Goal: Information Seeking & Learning: Check status

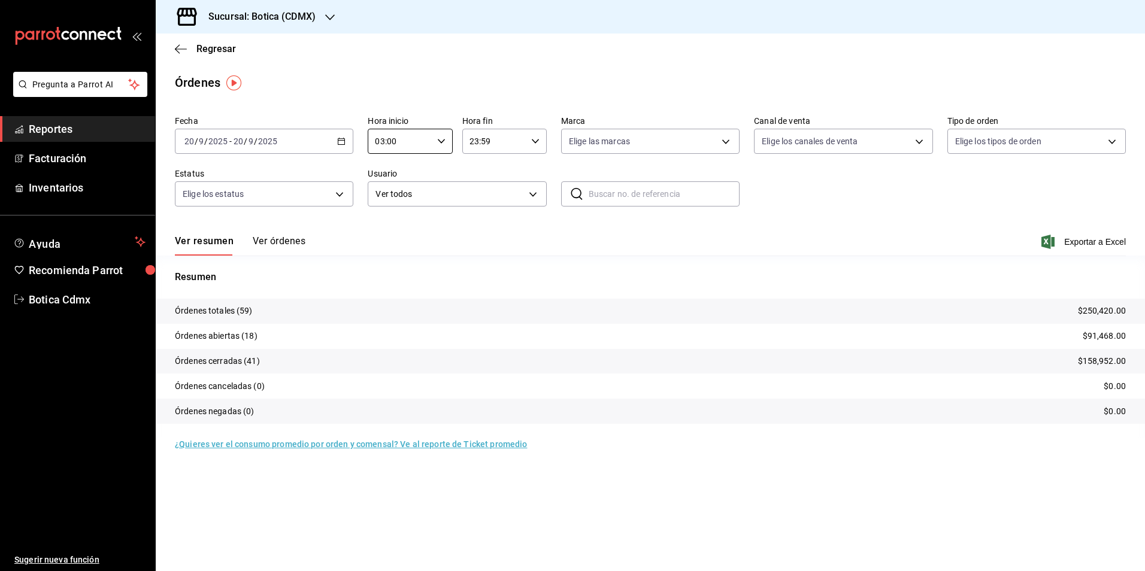
click at [218, 49] on span "Regresar" at bounding box center [216, 48] width 40 height 11
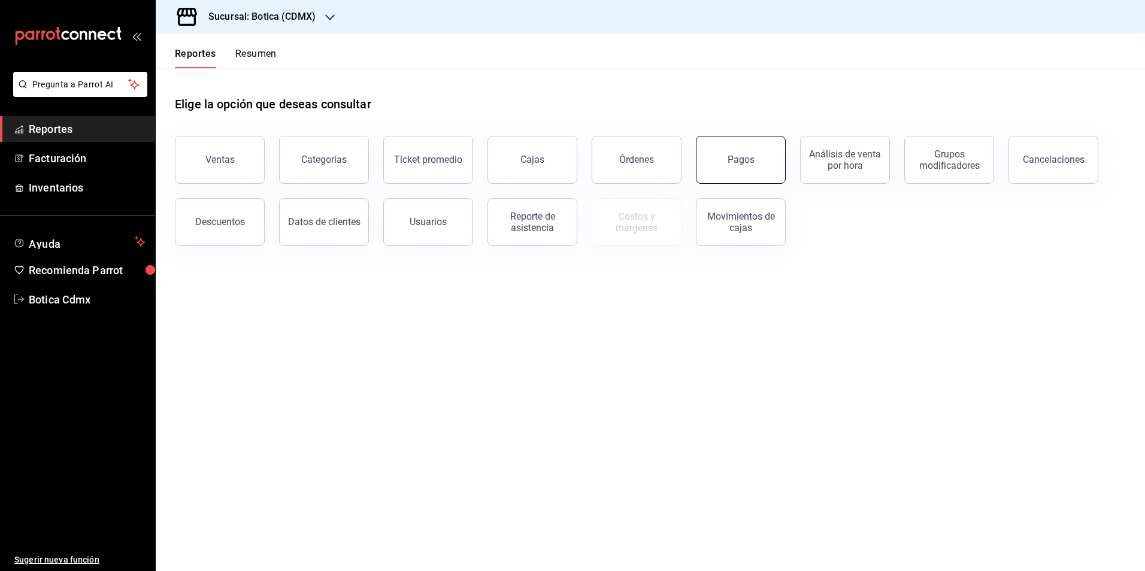
click at [716, 163] on button "Pagos" at bounding box center [741, 160] width 90 height 48
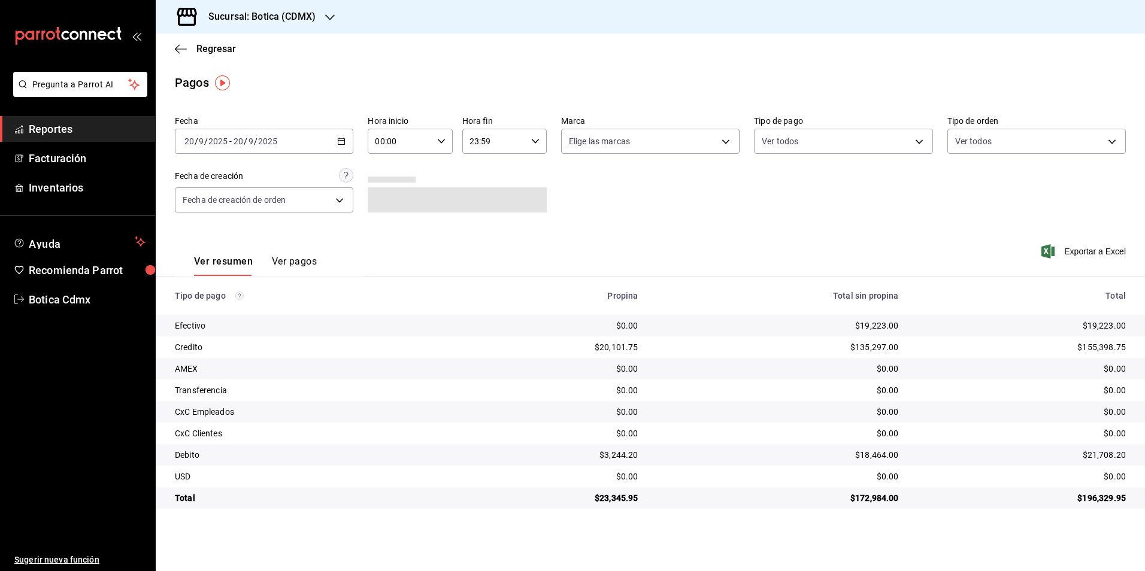
click at [345, 142] on \(Stroke\) "button" at bounding box center [341, 141] width 7 height 7
click at [315, 38] on div "Regresar" at bounding box center [650, 49] width 989 height 31
click at [398, 144] on input "00:00" at bounding box center [400, 141] width 64 height 24
click at [381, 231] on span "02" at bounding box center [388, 230] width 23 height 10
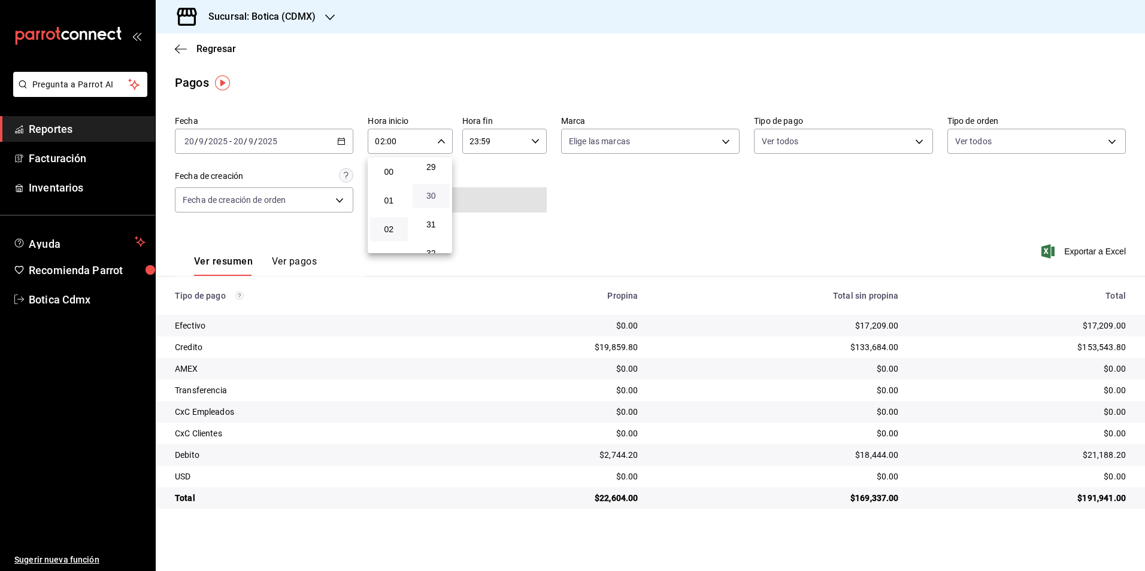
click at [435, 200] on span "30" at bounding box center [431, 196] width 23 height 10
type input "02:30"
click at [499, 54] on div at bounding box center [572, 285] width 1145 height 571
click at [207, 54] on span "Regresar" at bounding box center [216, 48] width 40 height 11
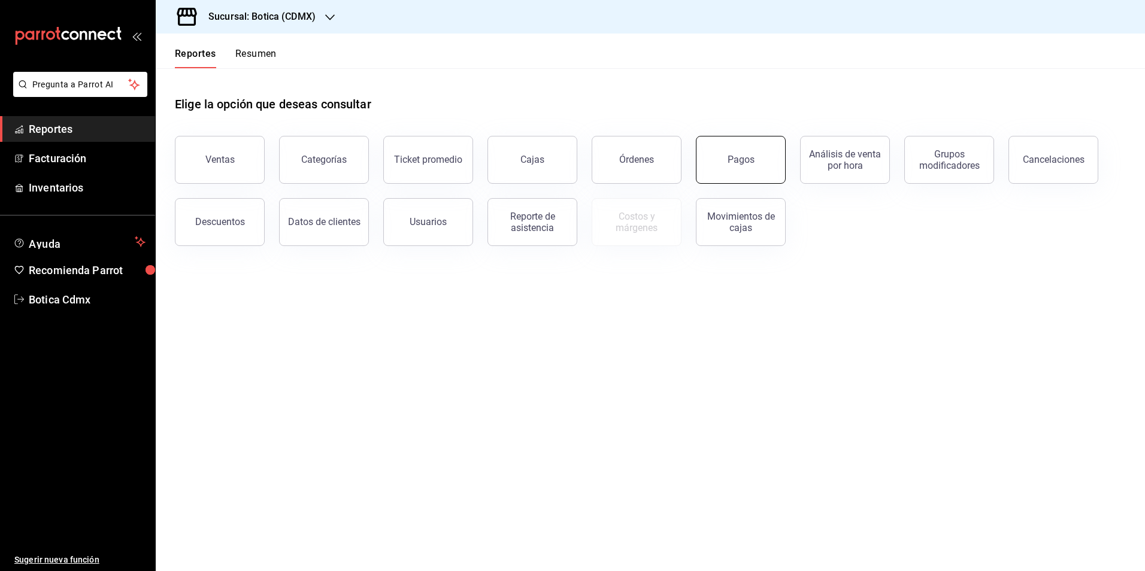
click at [754, 162] on button "Pagos" at bounding box center [741, 160] width 90 height 48
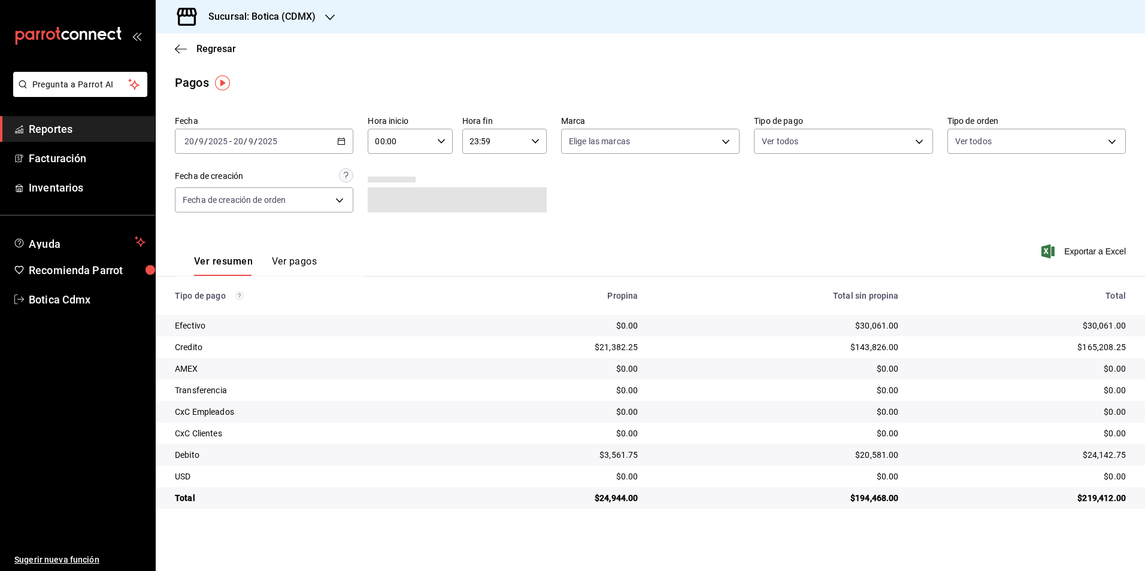
click at [420, 144] on input "00:00" at bounding box center [400, 141] width 64 height 24
click at [386, 204] on button "03" at bounding box center [389, 198] width 38 height 24
type input "03:00"
click at [216, 47] on div at bounding box center [572, 285] width 1145 height 571
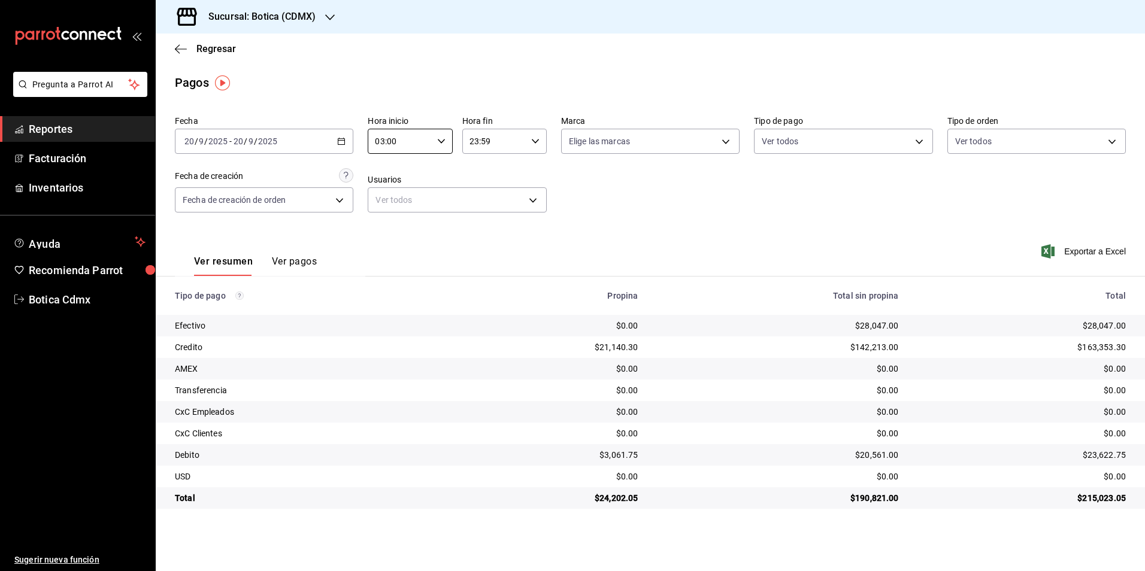
click at [216, 48] on span "Regresar" at bounding box center [216, 48] width 40 height 11
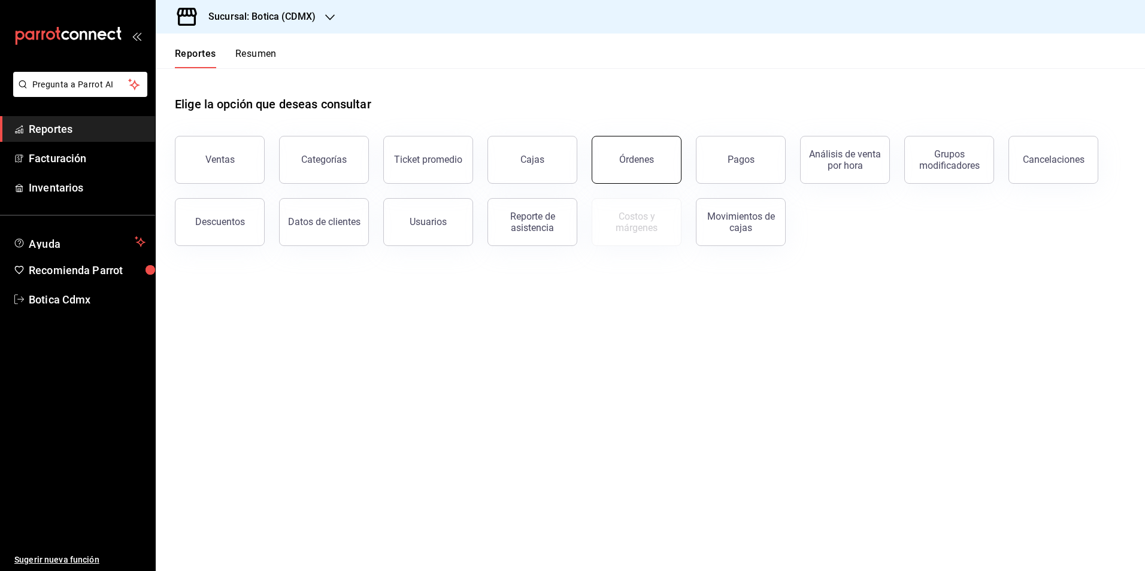
click at [607, 160] on button "Órdenes" at bounding box center [637, 160] width 90 height 48
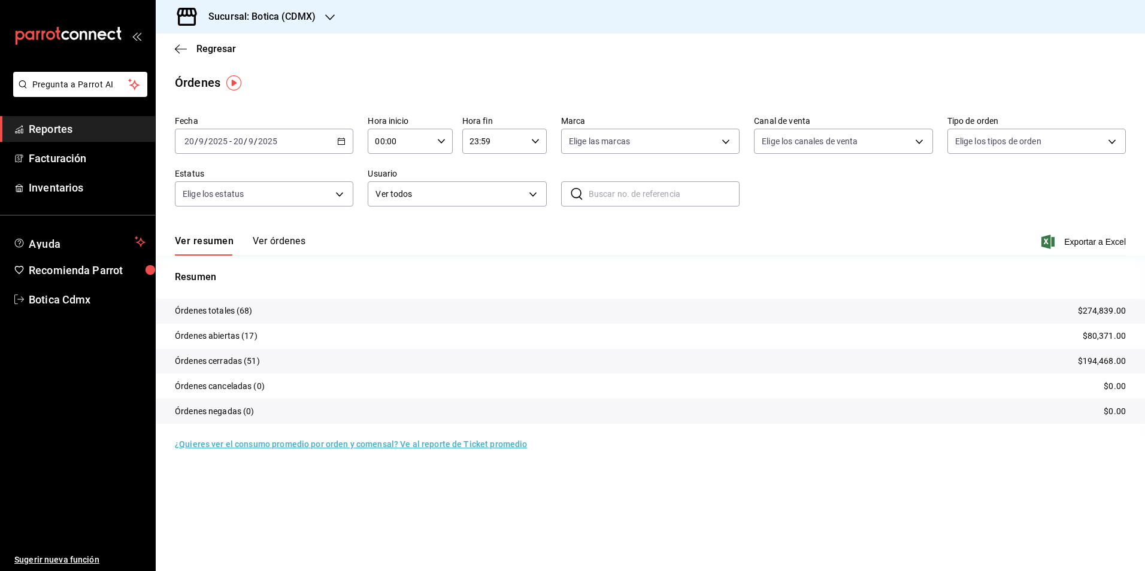
click at [422, 146] on input "00:00" at bounding box center [400, 141] width 64 height 24
click at [392, 173] on button "04" at bounding box center [389, 167] width 38 height 24
type input "04:00"
click at [223, 47] on div at bounding box center [572, 285] width 1145 height 571
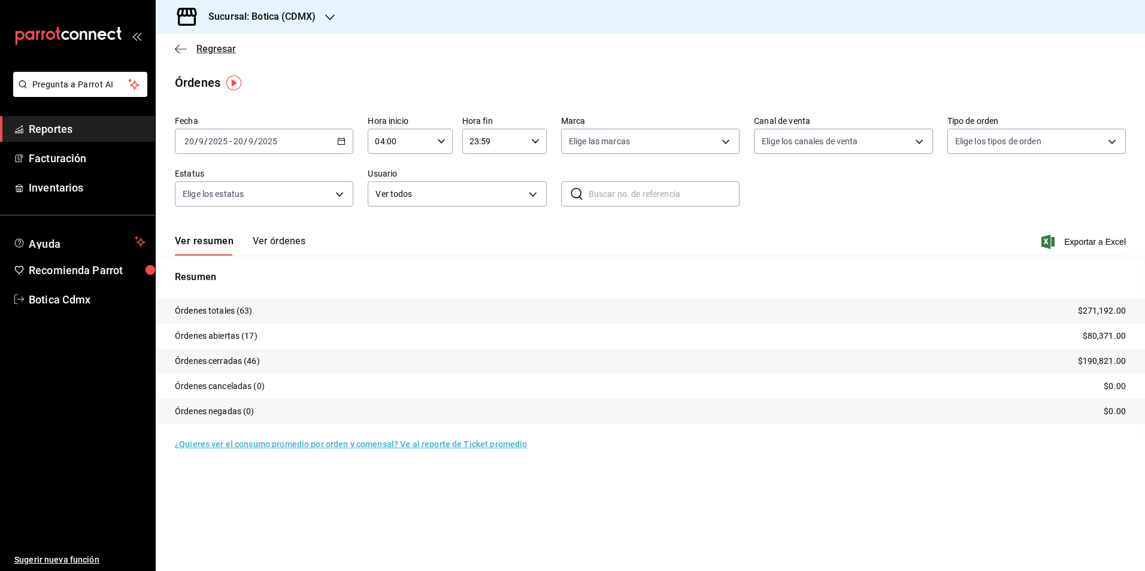
click at [222, 47] on span "Regresar" at bounding box center [216, 48] width 40 height 11
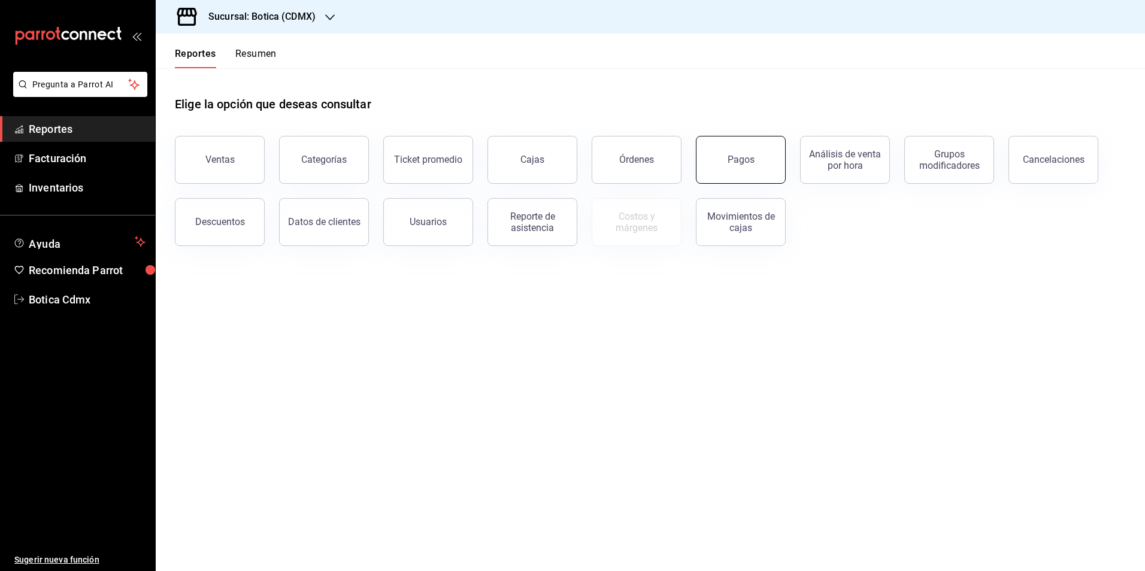
click at [738, 159] on div "Pagos" at bounding box center [741, 159] width 27 height 11
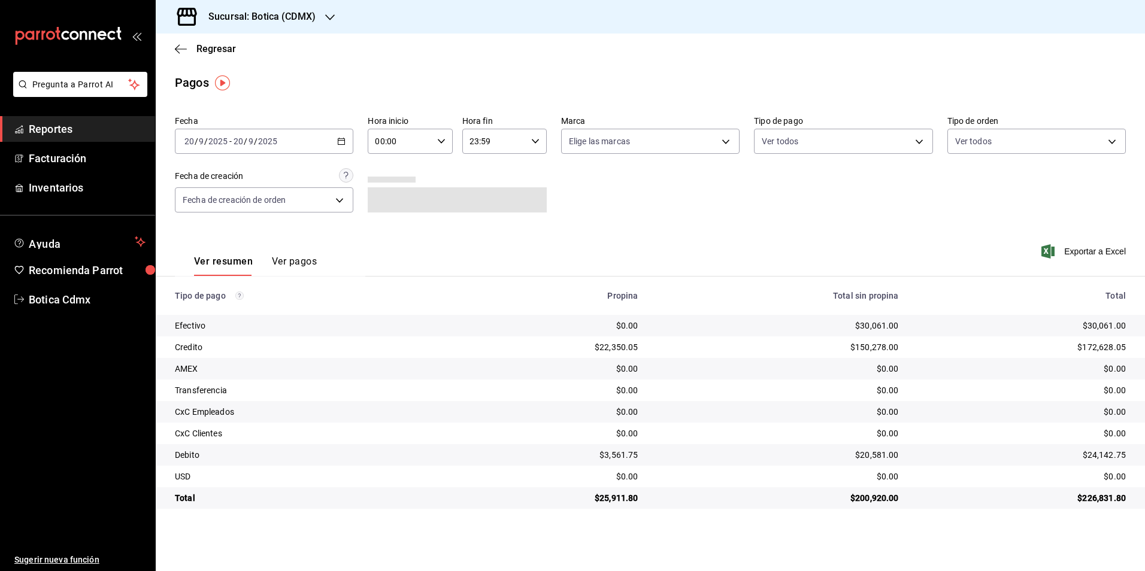
click at [414, 145] on input "00:00" at bounding box center [400, 141] width 64 height 24
click at [387, 202] on button "03" at bounding box center [389, 198] width 38 height 24
type input "03:00"
click at [217, 51] on div at bounding box center [572, 285] width 1145 height 571
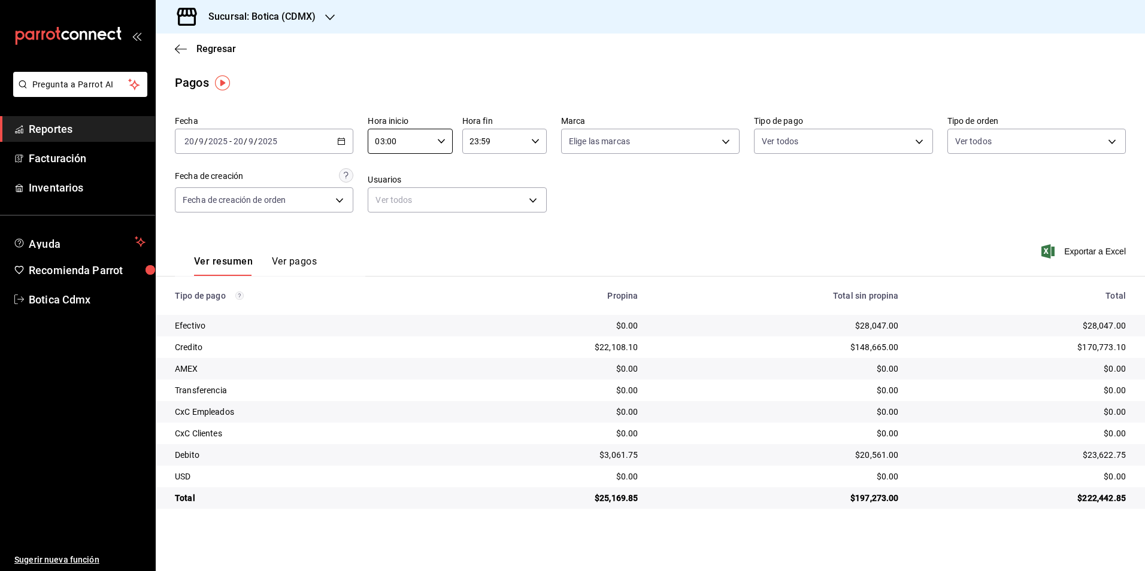
click at [217, 51] on span "Regresar" at bounding box center [216, 48] width 40 height 11
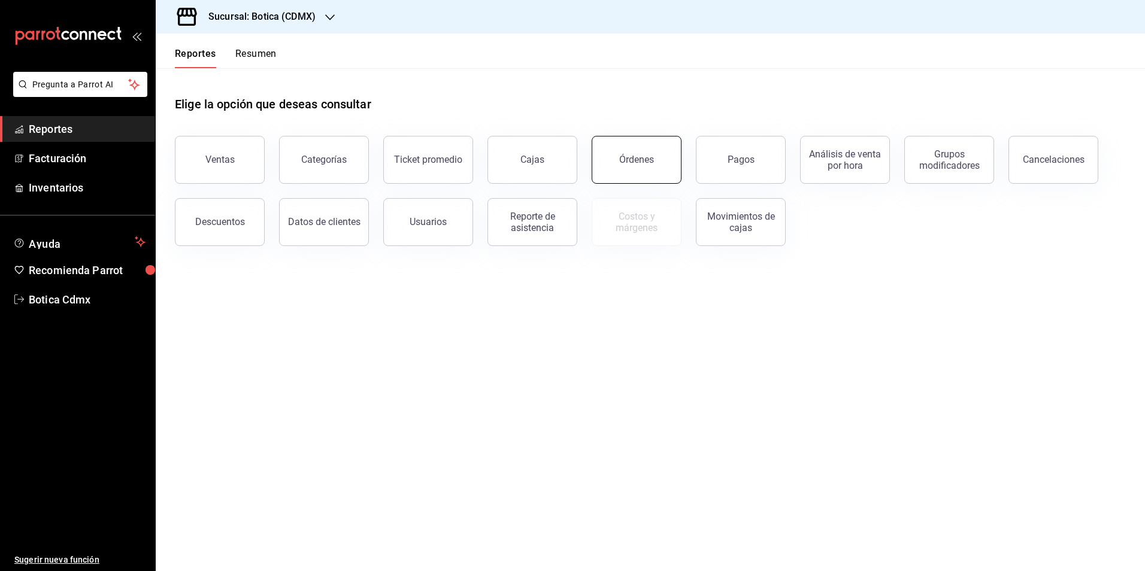
click at [626, 166] on button "Órdenes" at bounding box center [637, 160] width 90 height 48
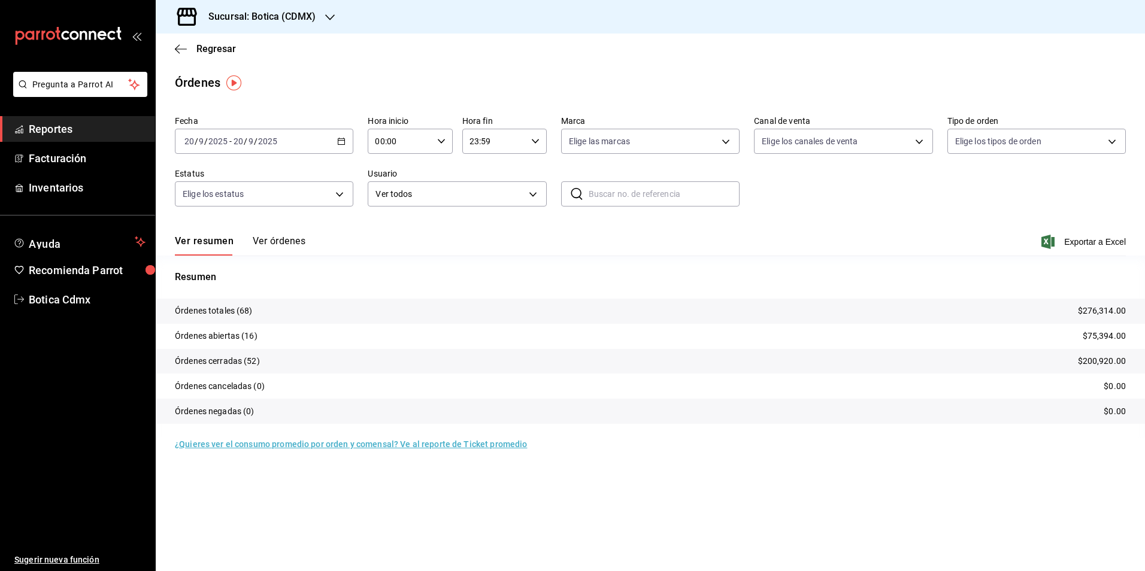
click at [411, 140] on input "00:00" at bounding box center [400, 141] width 64 height 24
click at [390, 203] on button "03" at bounding box center [389, 198] width 38 height 24
type input "03:00"
click at [342, 144] on div at bounding box center [572, 285] width 1145 height 571
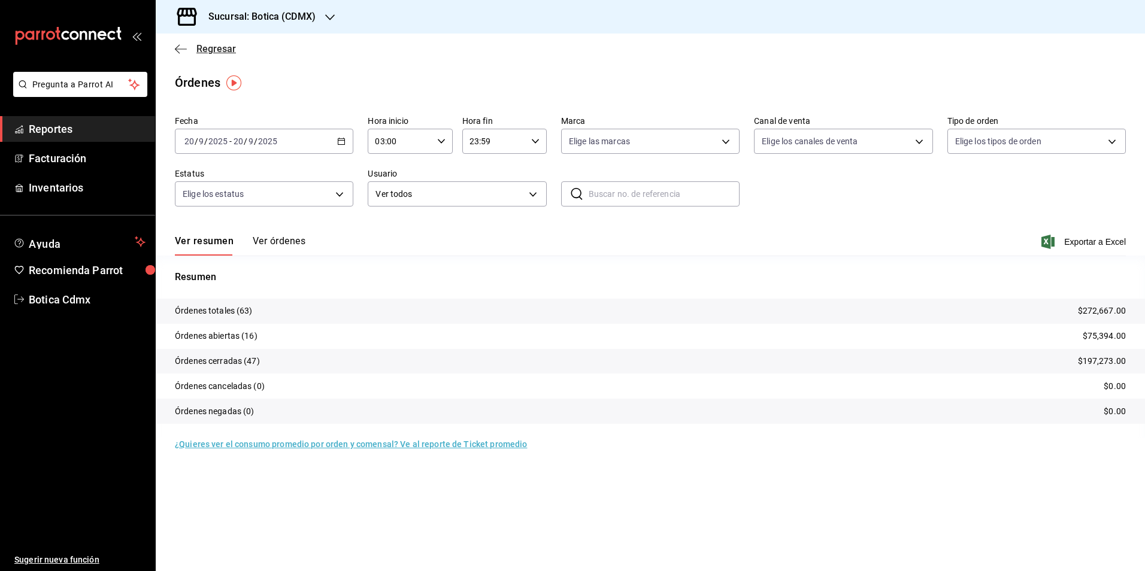
click at [215, 46] on span "Regresar" at bounding box center [216, 48] width 40 height 11
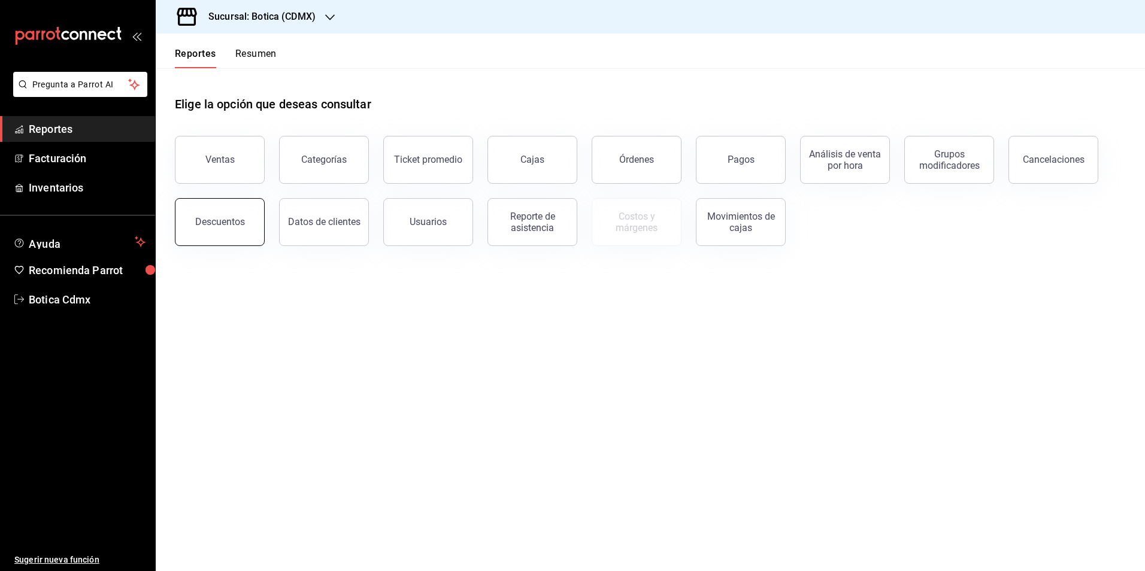
click at [220, 231] on button "Descuentos" at bounding box center [220, 222] width 90 height 48
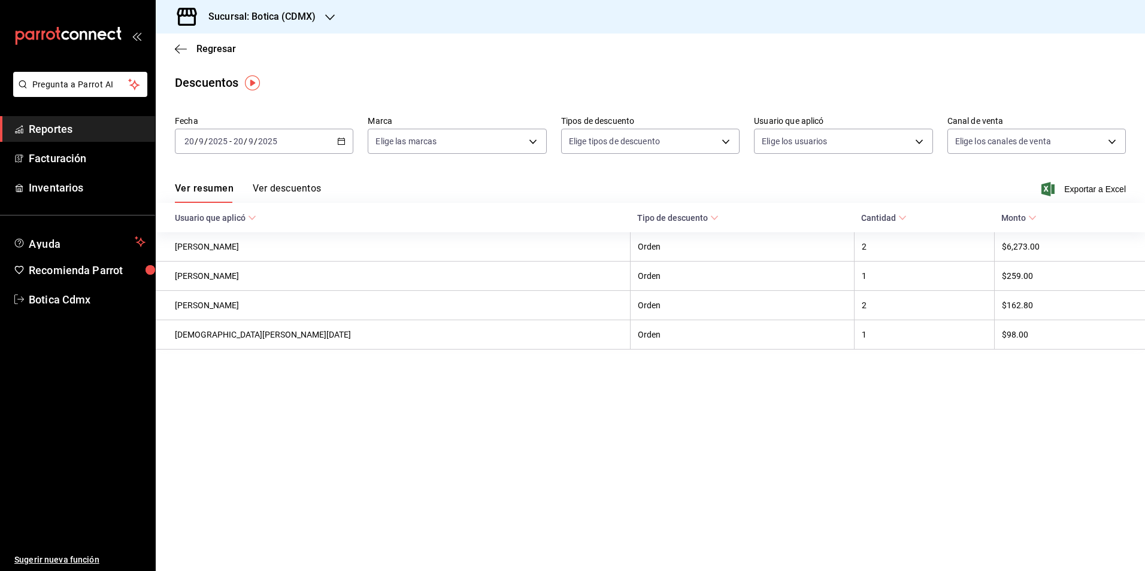
click at [305, 189] on button "Ver descuentos" at bounding box center [287, 193] width 68 height 20
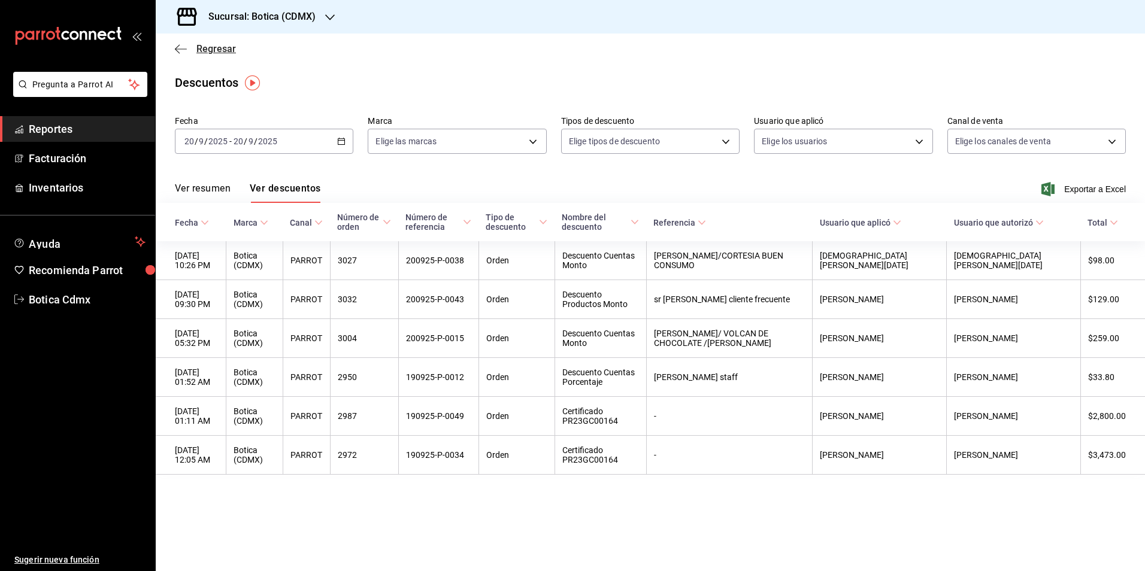
click at [211, 47] on span "Regresar" at bounding box center [216, 48] width 40 height 11
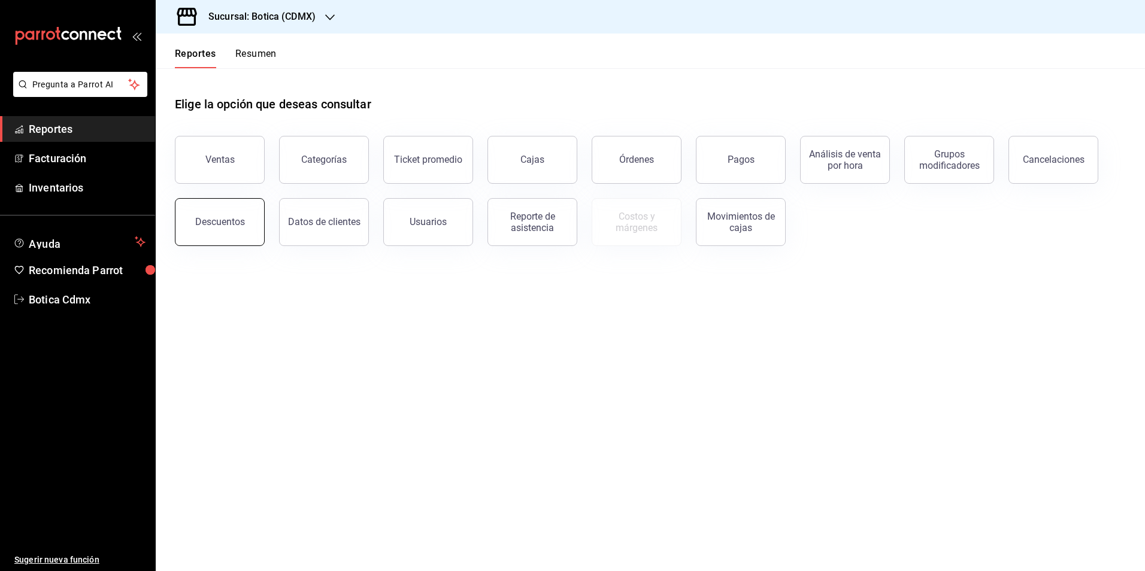
click at [224, 219] on div "Descuentos" at bounding box center [220, 221] width 50 height 11
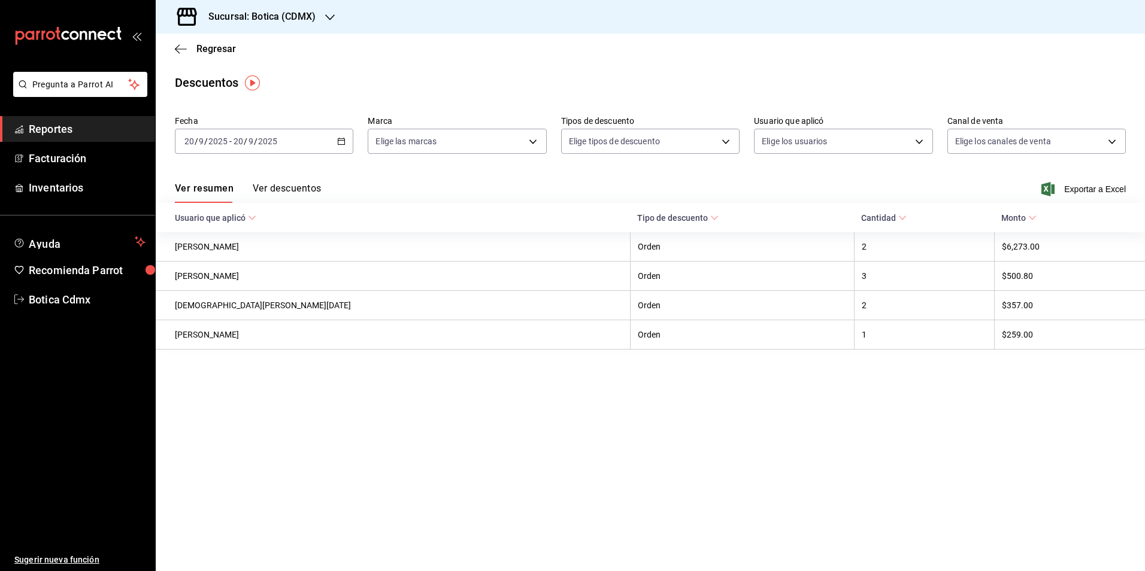
click at [287, 185] on button "Ver descuentos" at bounding box center [287, 193] width 68 height 20
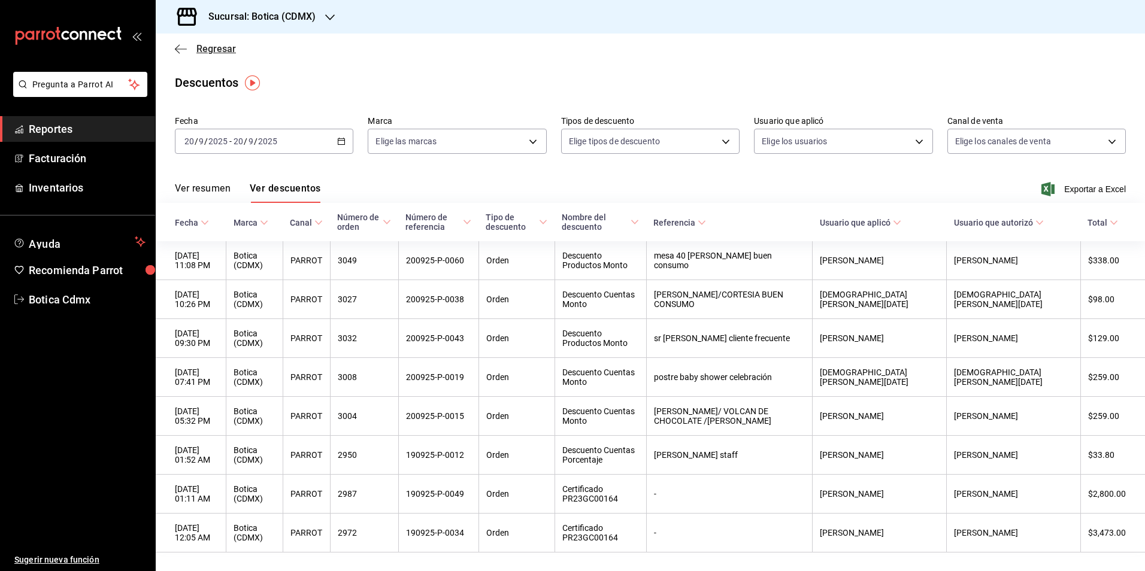
click at [213, 51] on span "Regresar" at bounding box center [216, 48] width 40 height 11
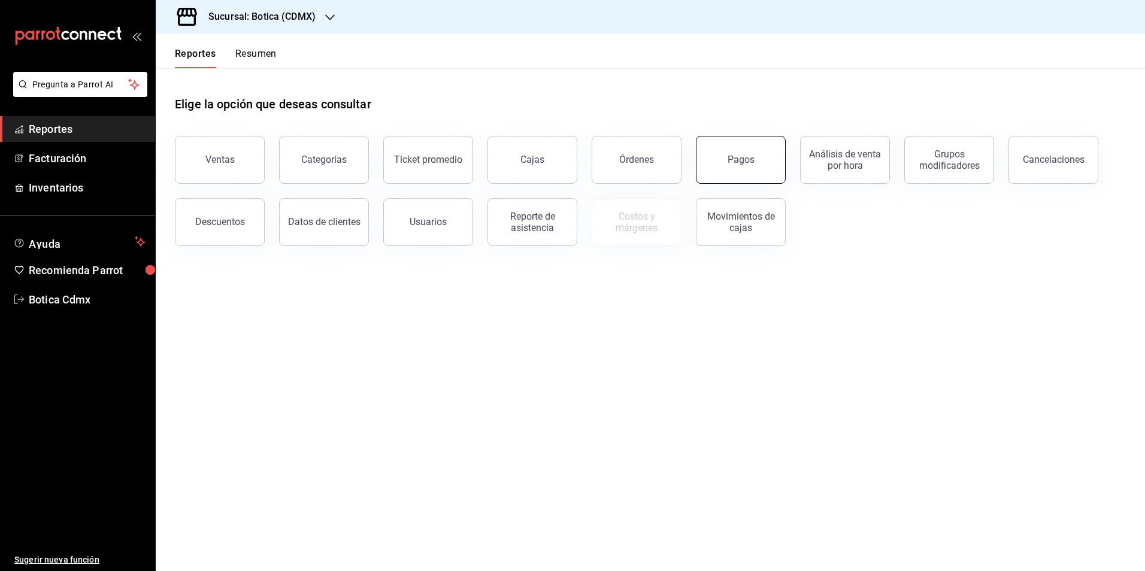
click at [735, 167] on button "Pagos" at bounding box center [741, 160] width 90 height 48
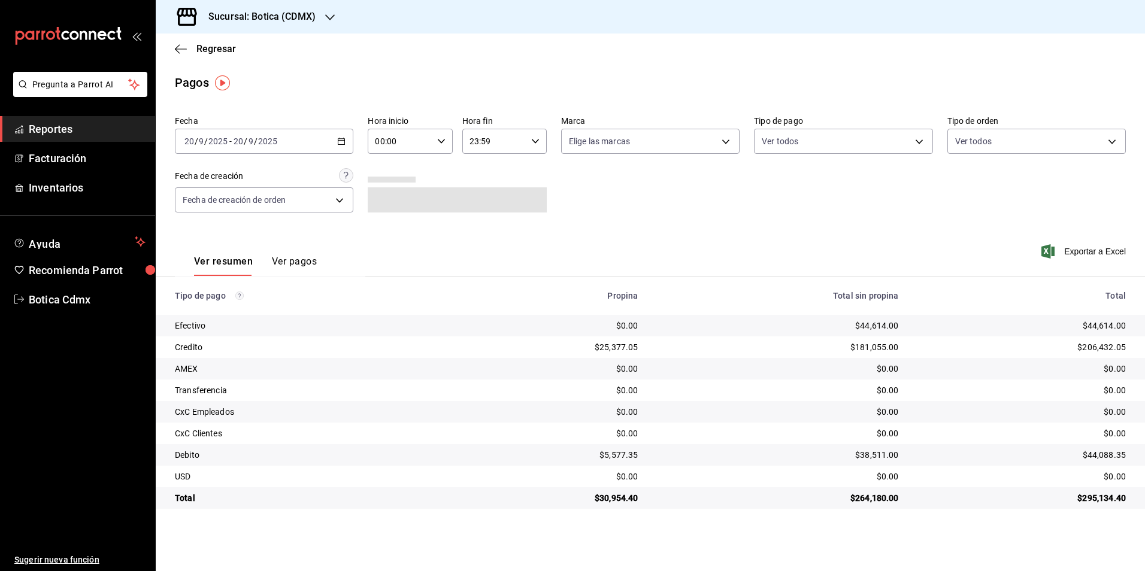
click at [407, 146] on input "00:00" at bounding box center [400, 141] width 64 height 24
click at [391, 200] on span "03" at bounding box center [388, 198] width 23 height 10
type input "03:00"
click at [851, 135] on div at bounding box center [572, 285] width 1145 height 571
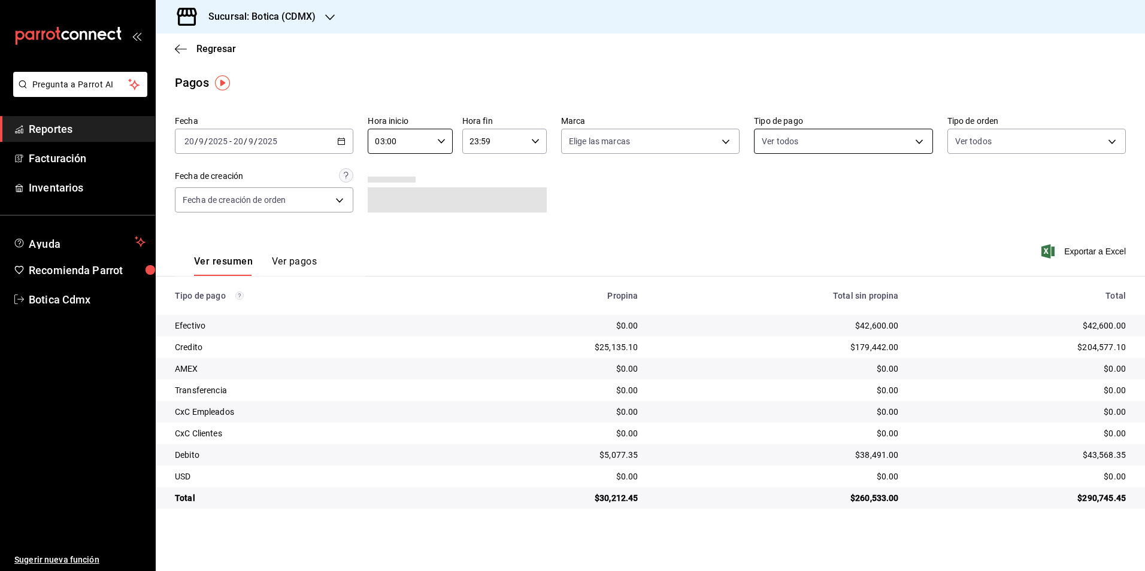
click at [844, 143] on body "Pregunta a Parrot AI Reportes Facturación Inventarios Ayuda Recomienda Parrot B…" at bounding box center [572, 285] width 1145 height 571
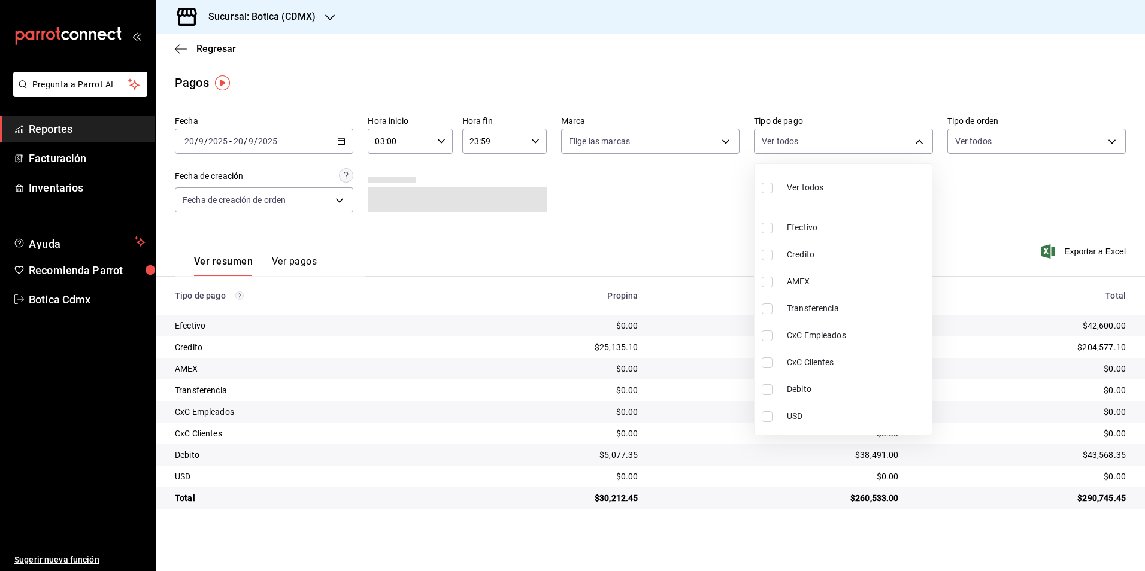
click at [767, 255] on input "checkbox" at bounding box center [767, 255] width 11 height 11
checkbox input "true"
type input "b4da851e-66ec-43b1-8a0b-e545688a4eb6"
click at [768, 393] on input "checkbox" at bounding box center [767, 389] width 11 height 11
checkbox input "true"
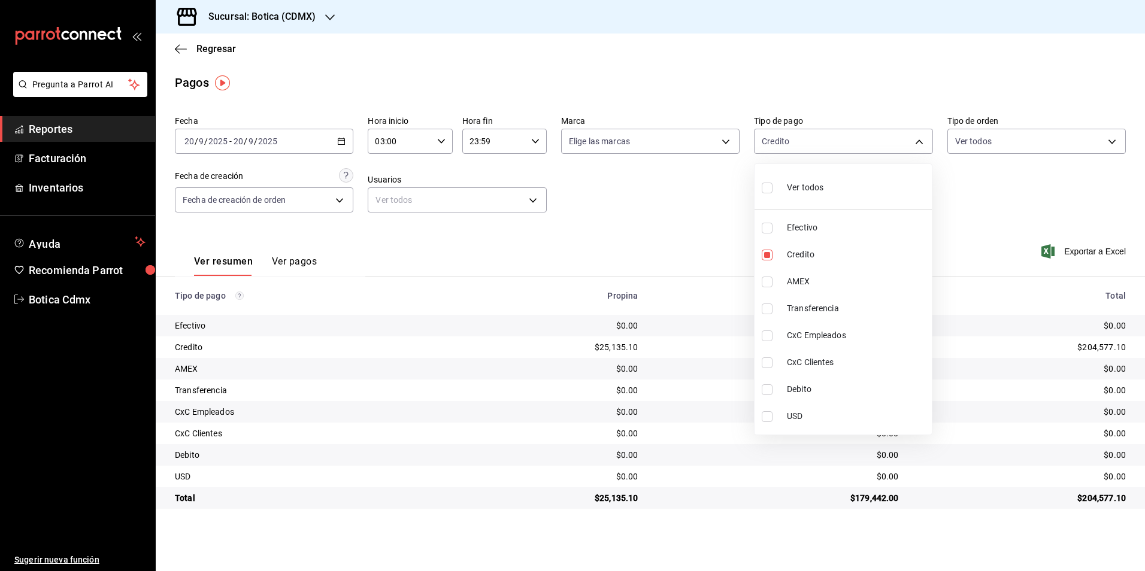
type input "b4da851e-66ec-43b1-8a0b-e545688a4eb6,11579032-5cf0-46af-9956-e0058136143e"
click at [767, 190] on input "checkbox" at bounding box center [767, 188] width 11 height 11
checkbox input "true"
type input "e1ca0108-3f33-4c0f-ad57-d68d77d83aa1,b4da851e-66ec-43b1-8a0b-e545688a4eb6,dd363…"
checkbox input "true"
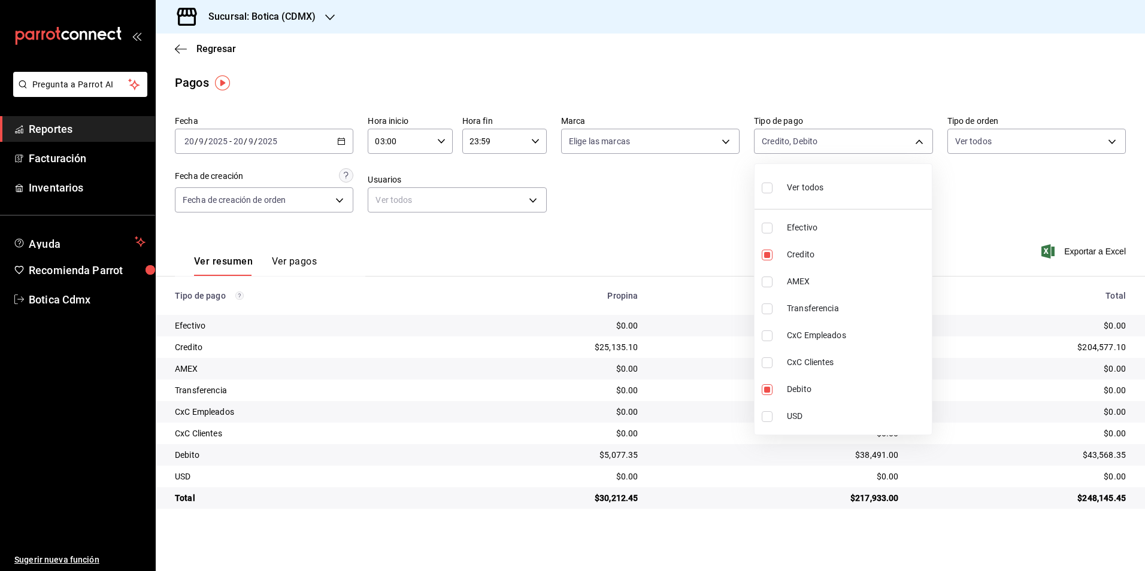
checkbox input "true"
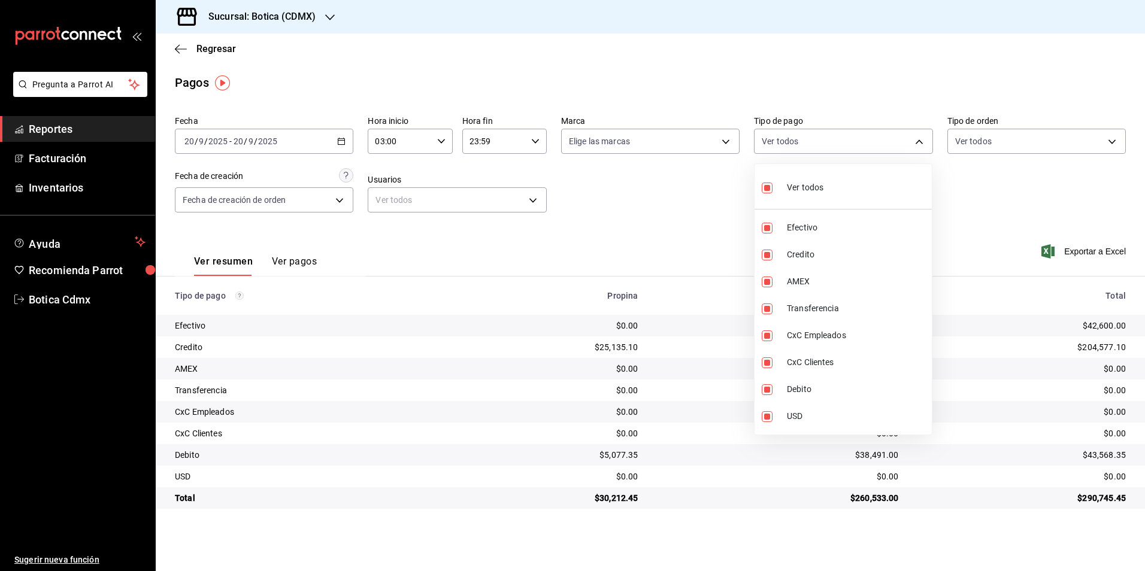
click at [691, 194] on div at bounding box center [572, 285] width 1145 height 571
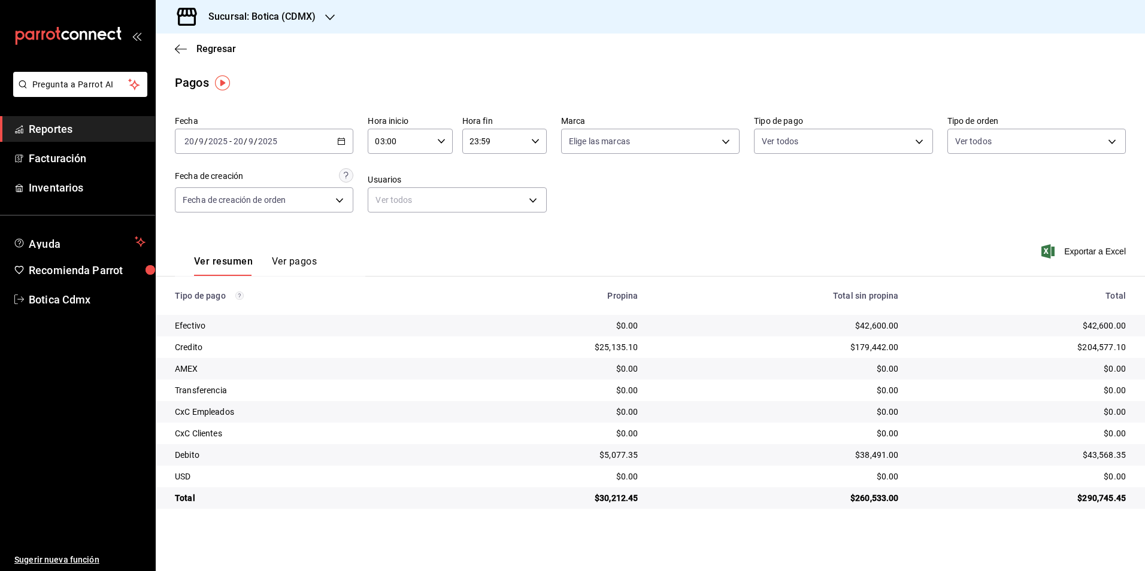
click at [292, 261] on button "Ver pagos" at bounding box center [294, 266] width 45 height 20
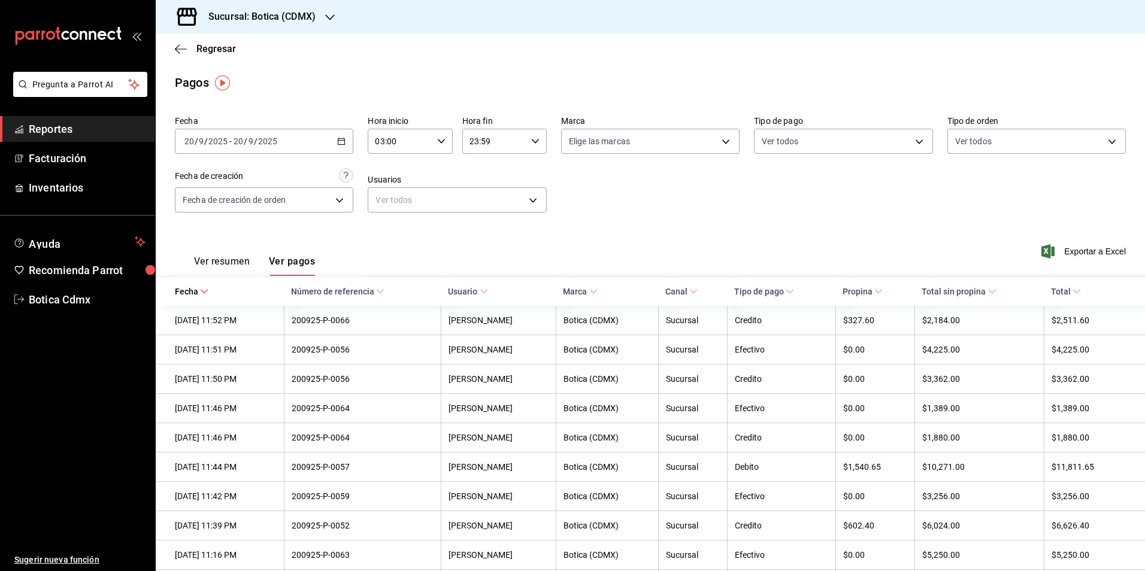
click at [705, 232] on div "Ver resumen Ver pagos Exportar a Excel" at bounding box center [650, 258] width 989 height 63
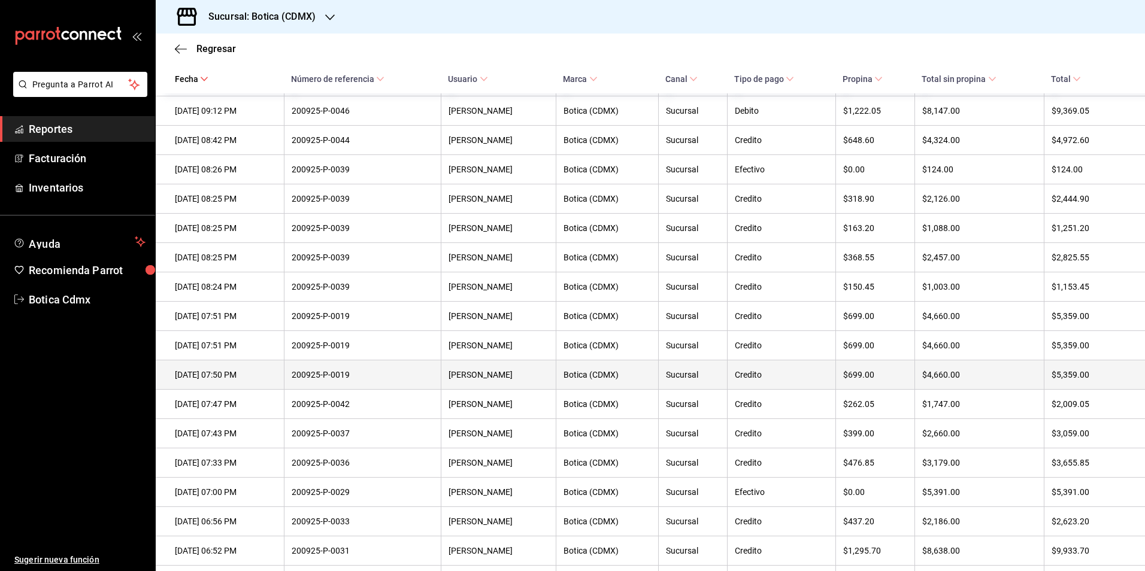
scroll to position [1258, 0]
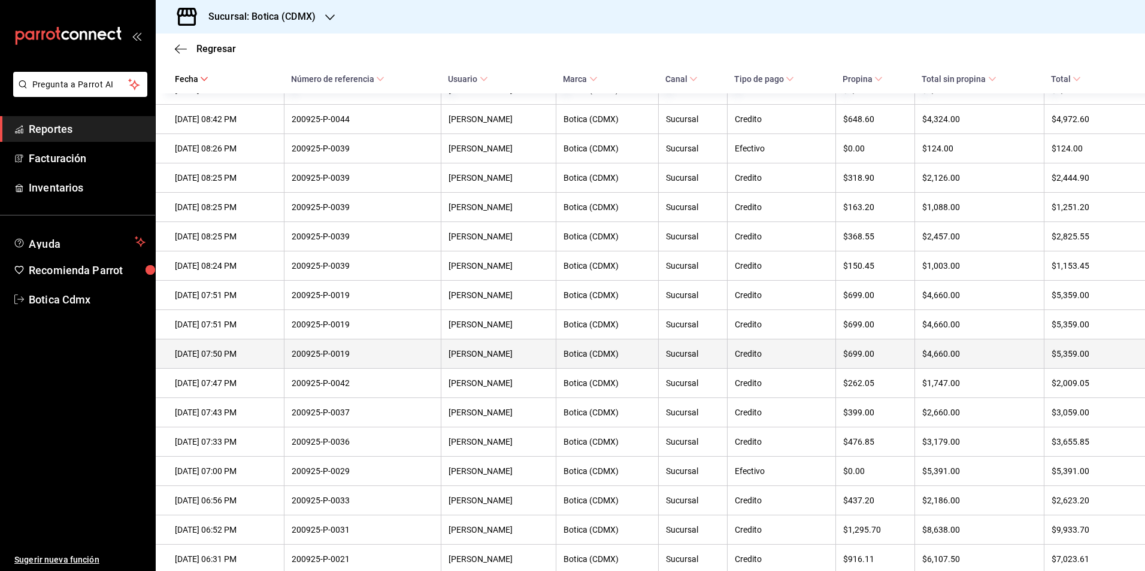
click at [511, 369] on th "[PERSON_NAME]" at bounding box center [498, 354] width 115 height 29
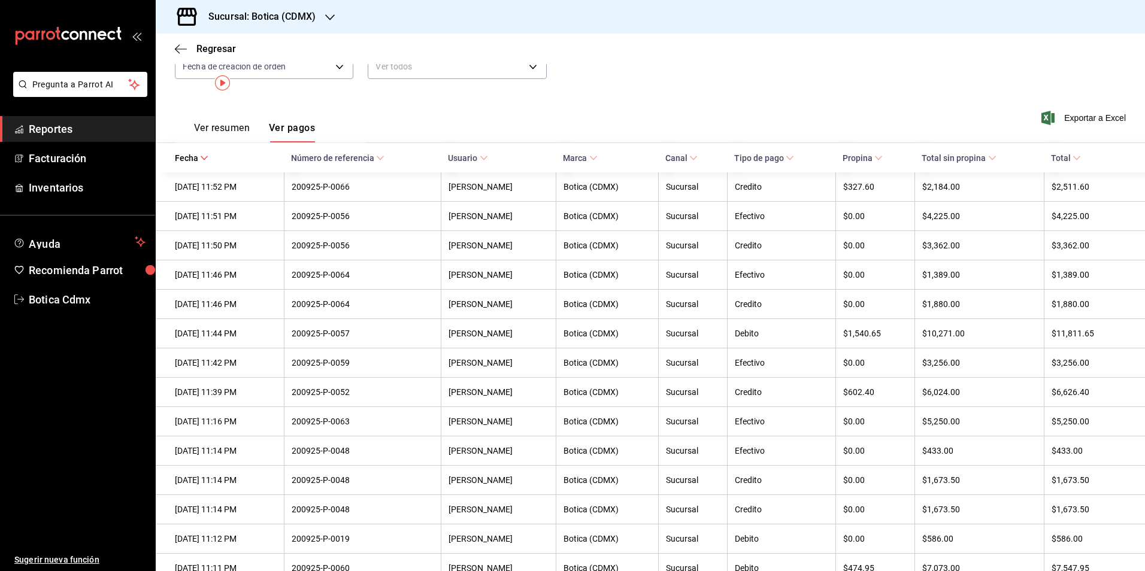
scroll to position [0, 0]
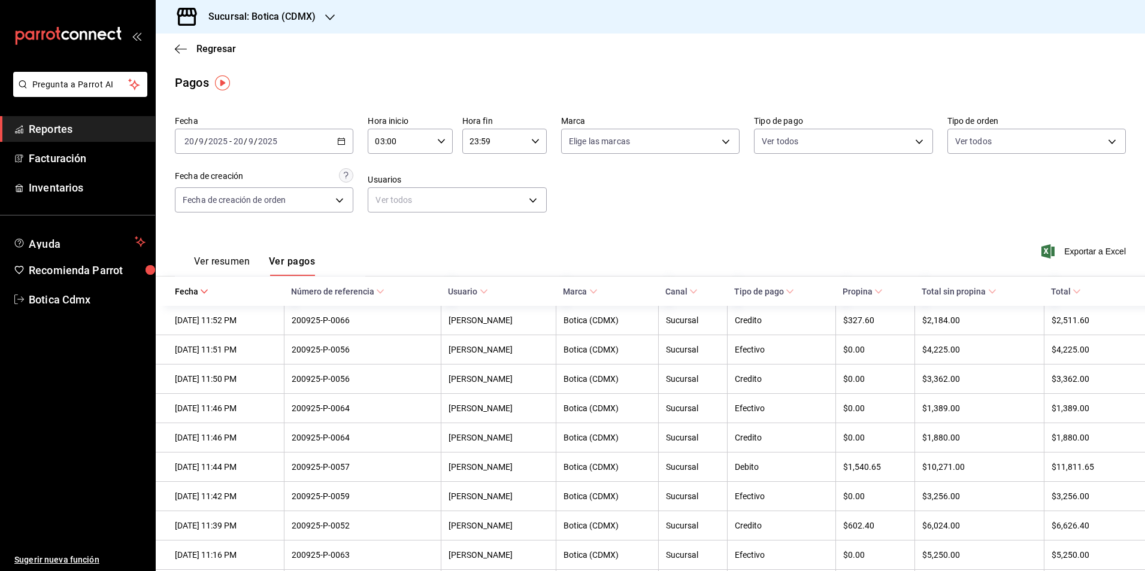
click at [207, 258] on button "Ver resumen" at bounding box center [222, 266] width 56 height 20
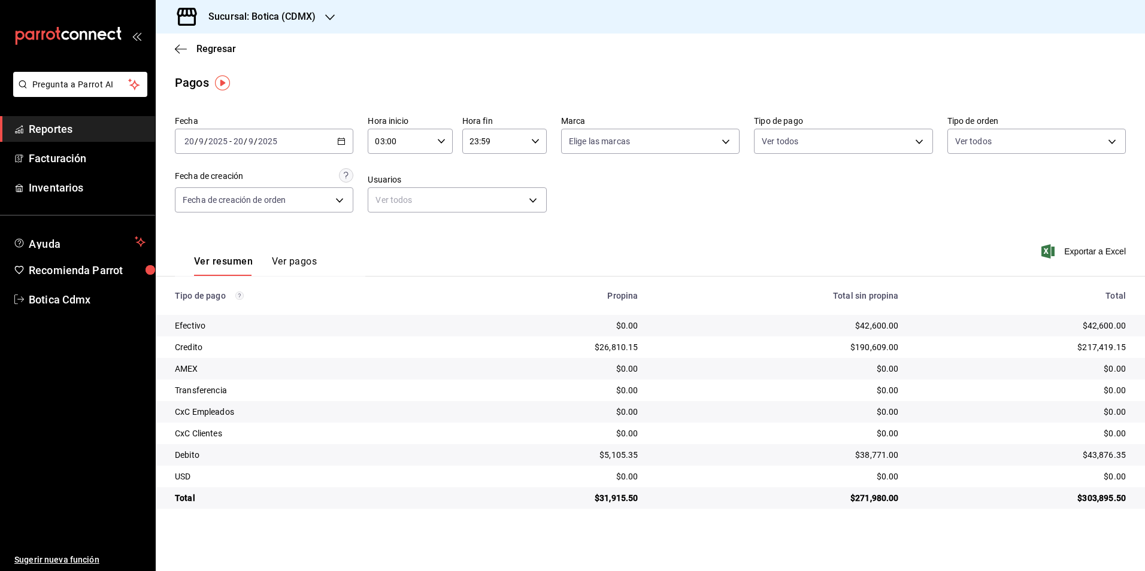
click at [429, 141] on input "03:00" at bounding box center [400, 141] width 64 height 24
click at [431, 234] on span "02" at bounding box center [431, 230] width 23 height 10
click at [429, 224] on span "08" at bounding box center [431, 222] width 23 height 10
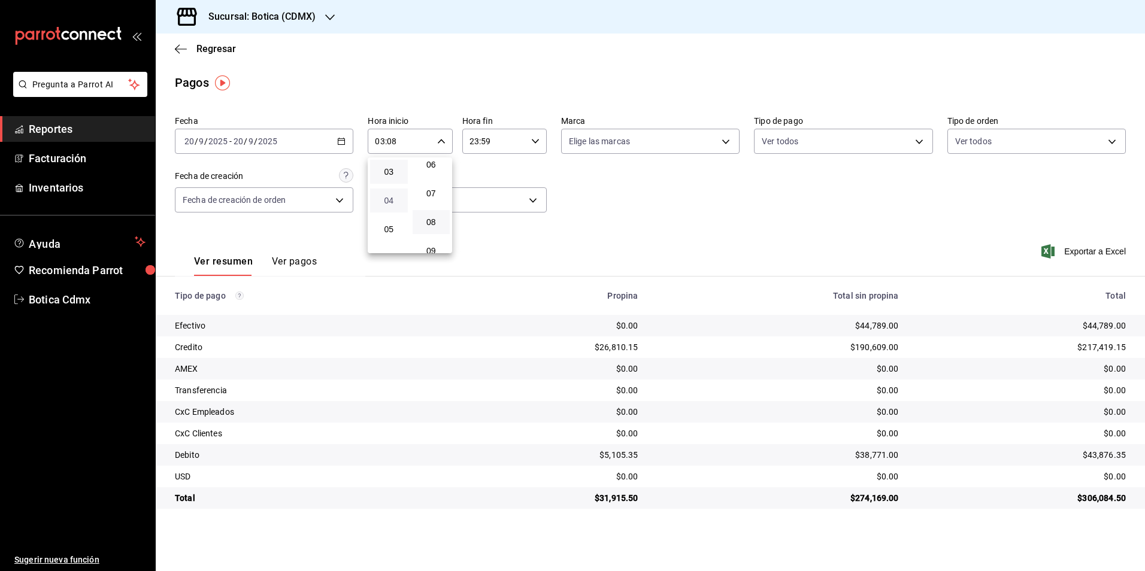
click at [390, 198] on span "04" at bounding box center [388, 201] width 23 height 10
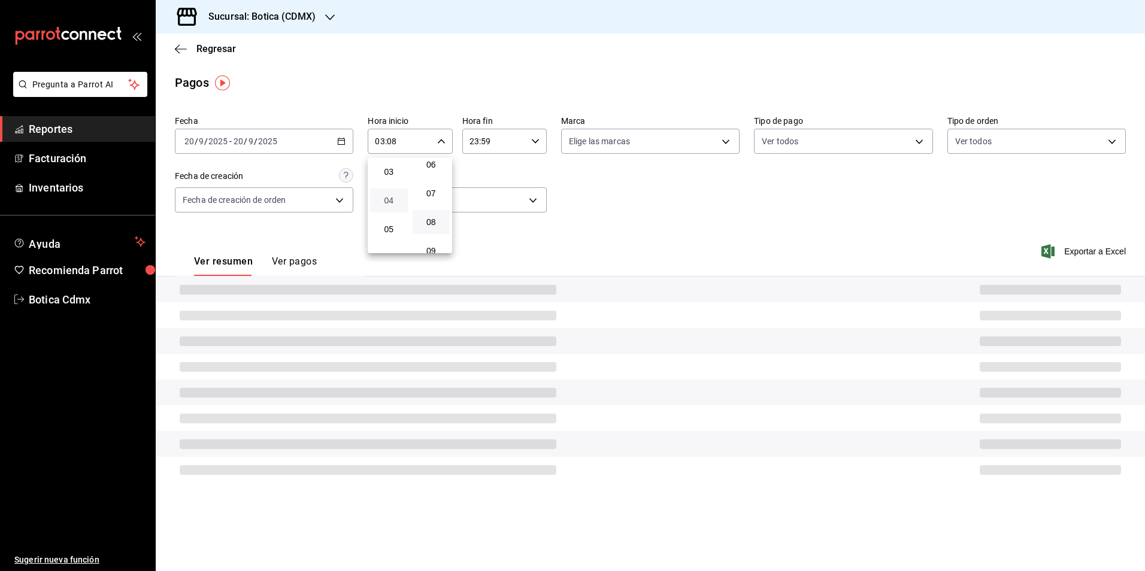
type input "04:08"
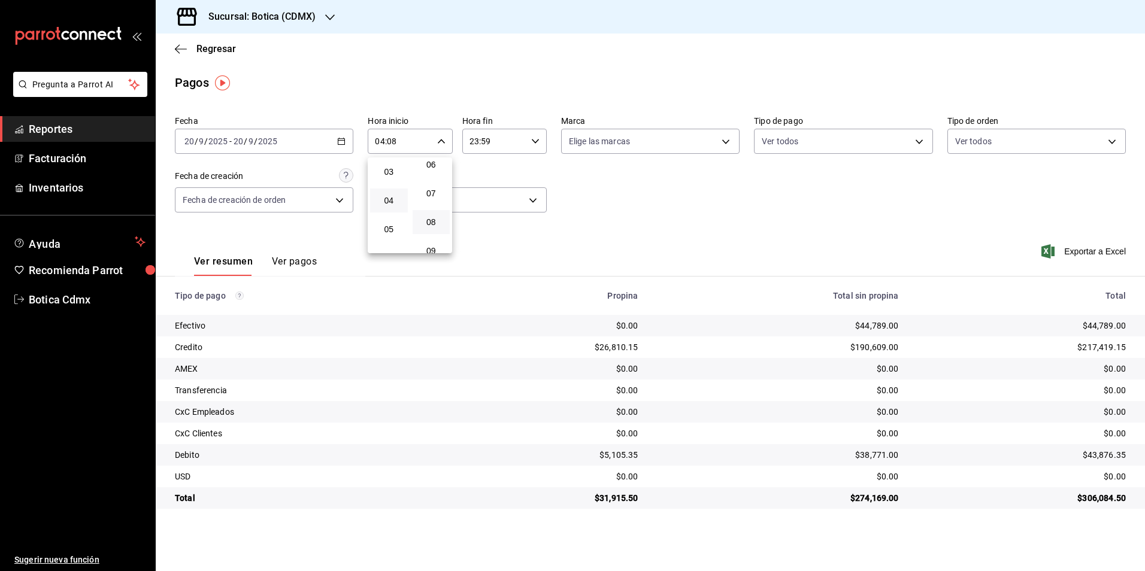
click at [213, 49] on div at bounding box center [572, 285] width 1145 height 571
click at [213, 49] on span "Regresar" at bounding box center [216, 48] width 40 height 11
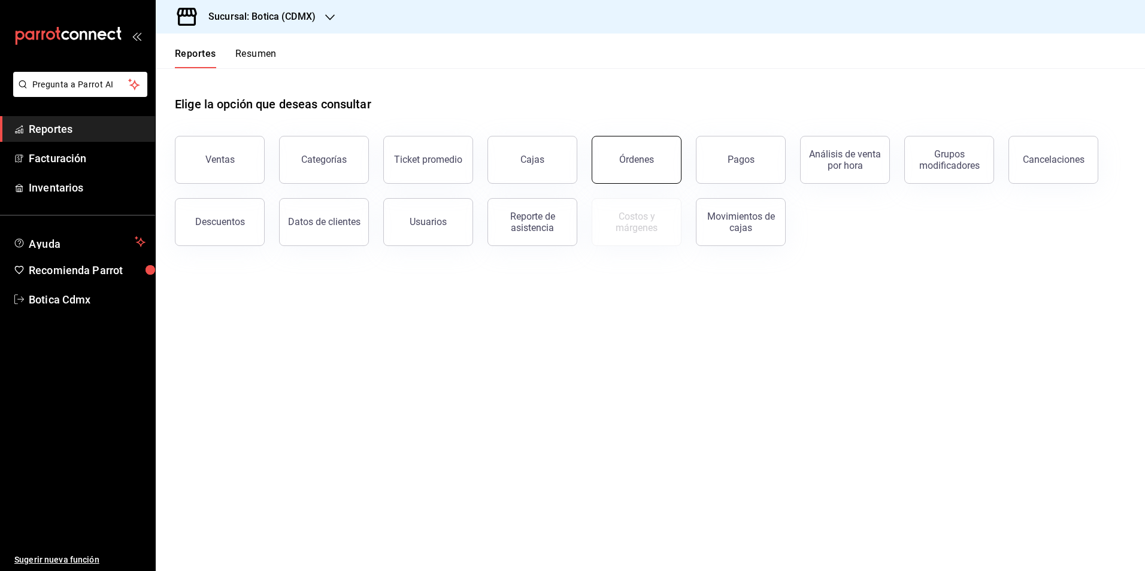
click at [625, 153] on button "Órdenes" at bounding box center [637, 160] width 90 height 48
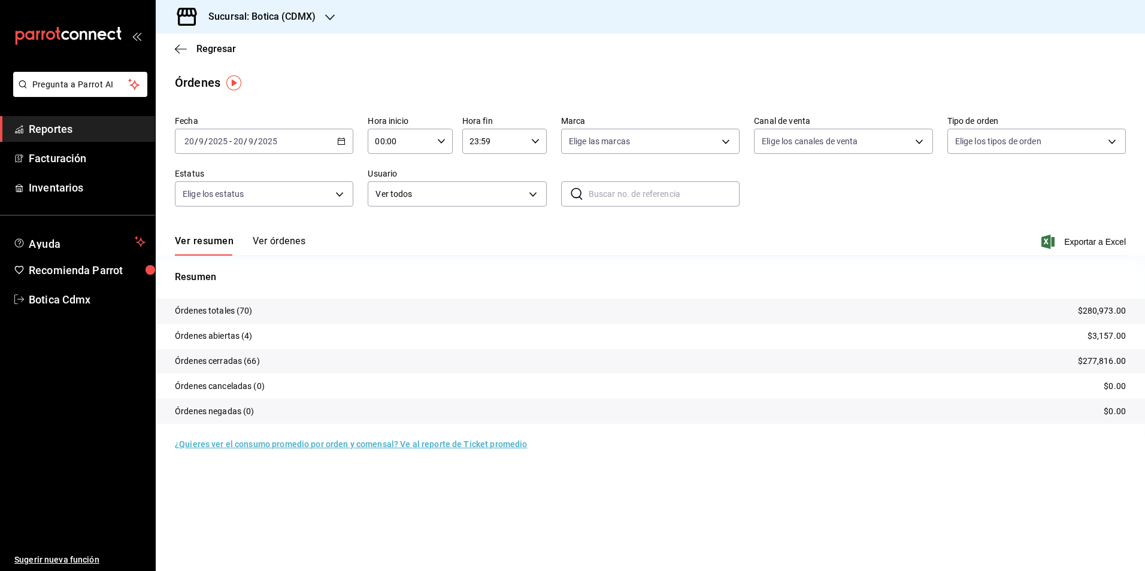
click at [383, 138] on input "00:00" at bounding box center [400, 141] width 64 height 24
click at [387, 202] on span "03" at bounding box center [388, 198] width 23 height 10
type input "03:00"
